Goal: Check status: Check status

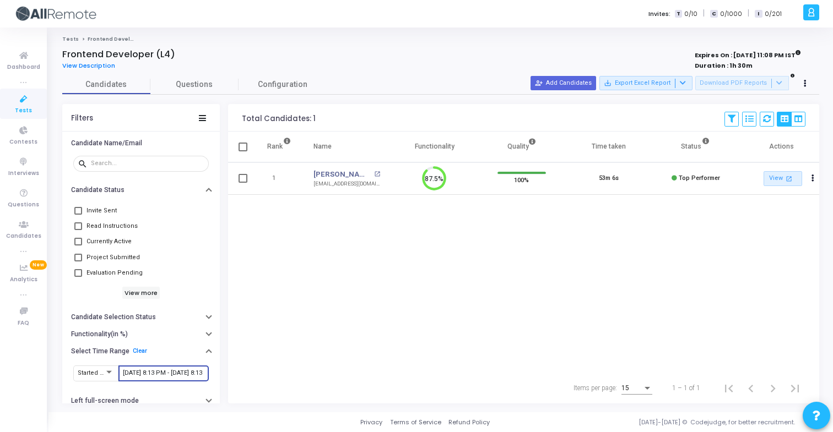
scroll to position [23, 28]
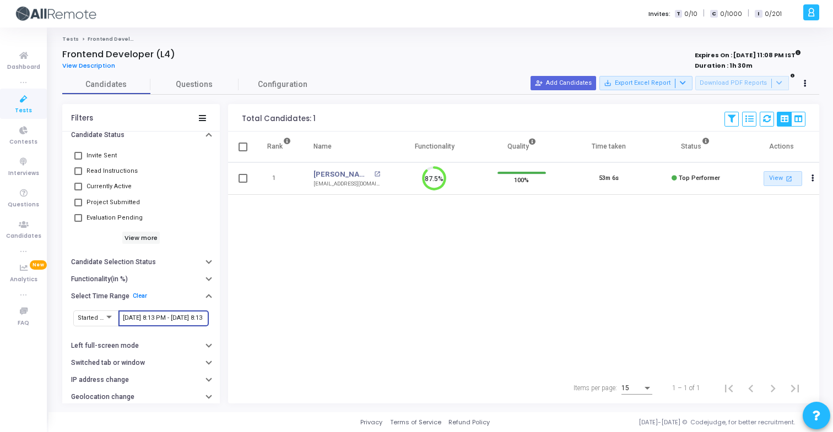
click at [149, 317] on input "9/25/2025, 8:13 PM - 9/26/2025, 8:13 PM" at bounding box center [164, 318] width 82 height 7
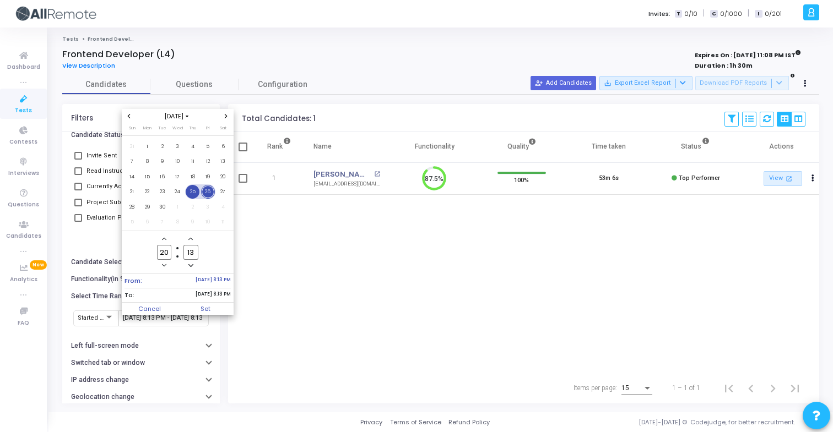
click at [192, 192] on span "25" at bounding box center [193, 192] width 14 height 14
click at [204, 192] on span "26" at bounding box center [208, 192] width 14 height 14
click at [215, 307] on span "Set" at bounding box center [205, 309] width 56 height 12
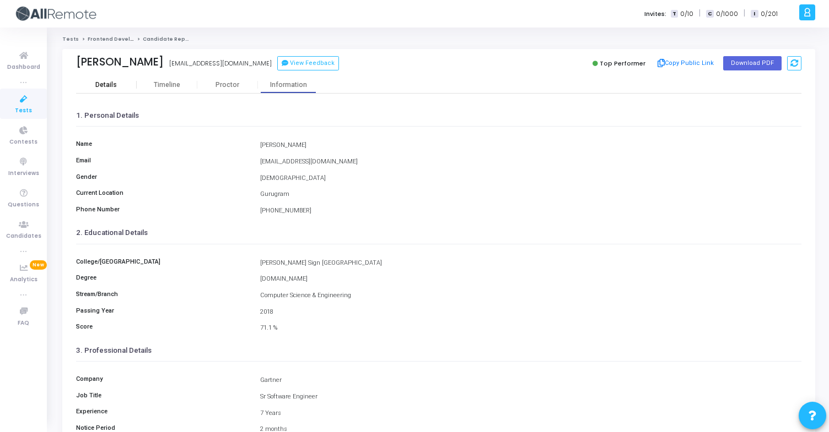
click at [119, 84] on div "Details" at bounding box center [106, 85] width 61 height 8
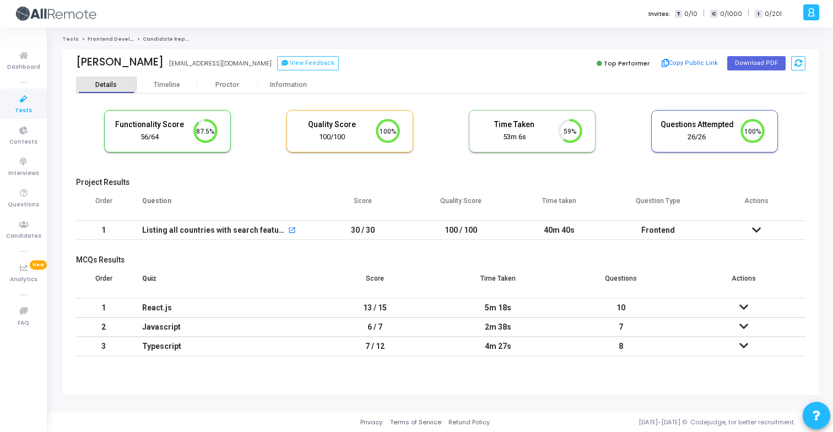
scroll to position [23, 28]
click at [681, 57] on button "Copy Public Link" at bounding box center [689, 63] width 63 height 17
